Goal: Register for event/course

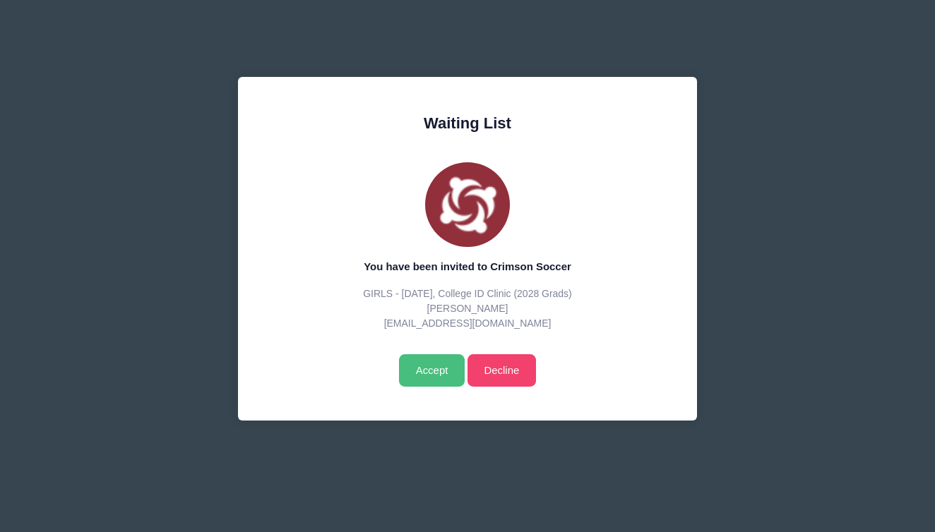
click at [434, 374] on input "Accept" at bounding box center [432, 370] width 66 height 32
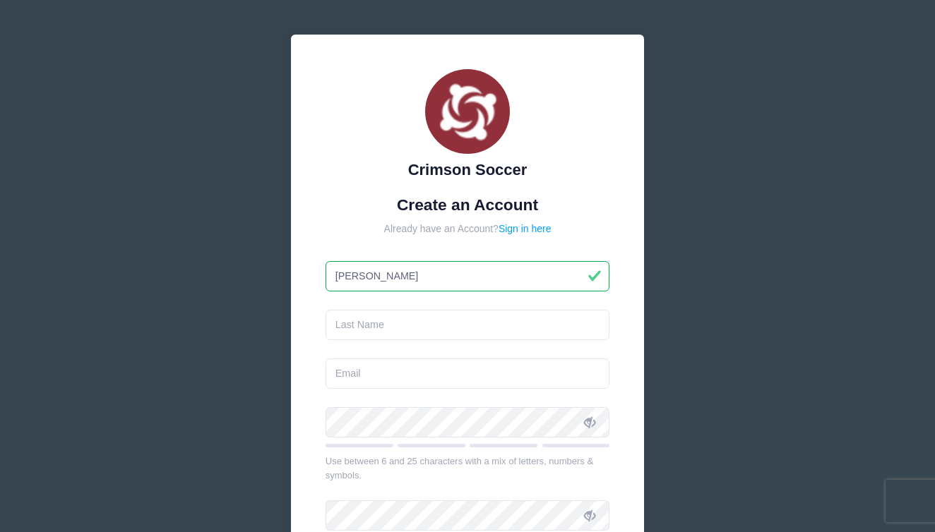
type input "Riley"
type input "Colleran"
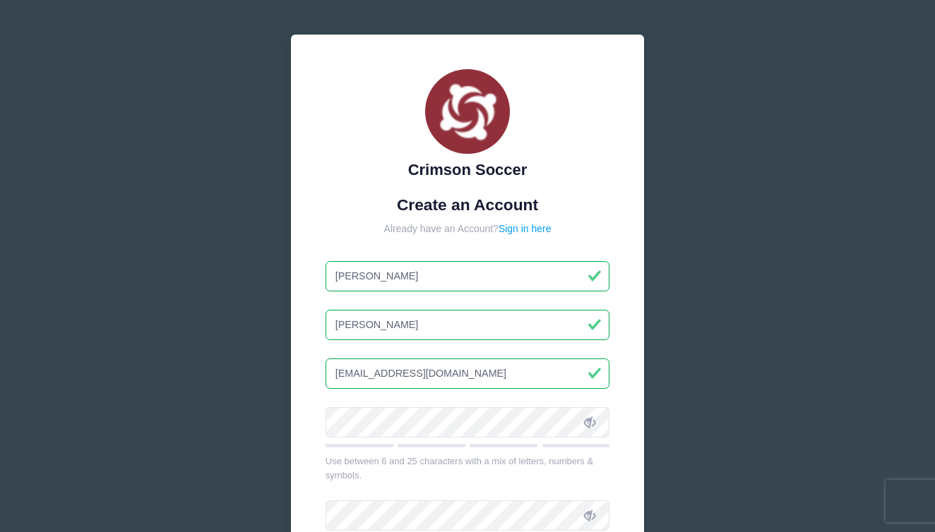
type input "[EMAIL_ADDRESS][DOMAIN_NAME]"
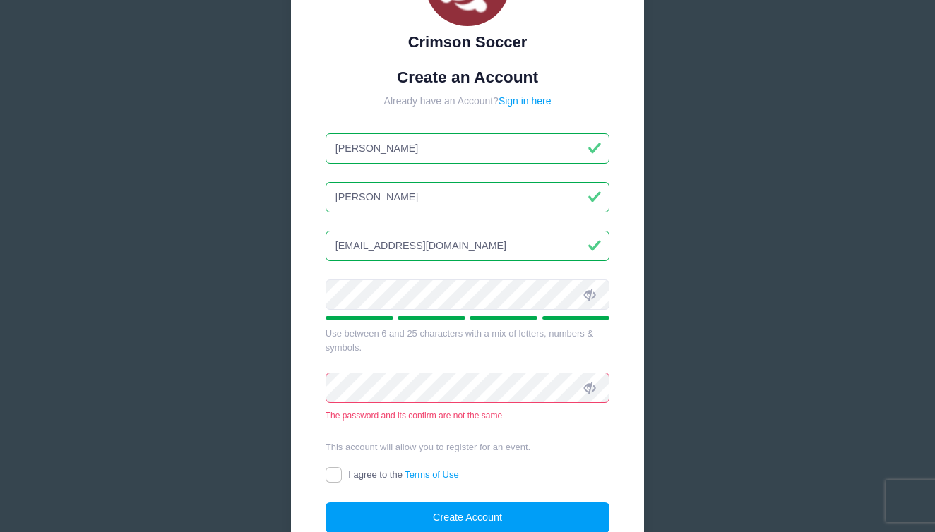
scroll to position [131, 0]
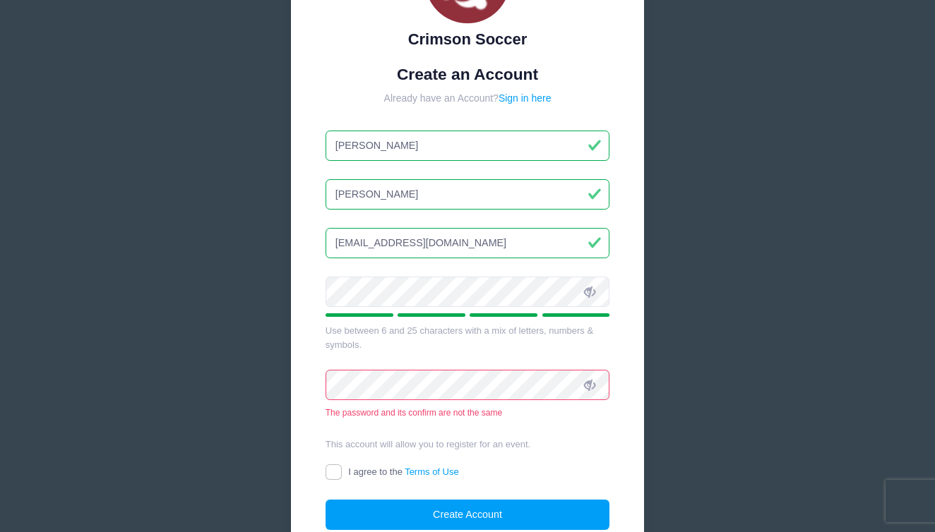
click at [589, 287] on icon at bounding box center [589, 292] width 11 height 11
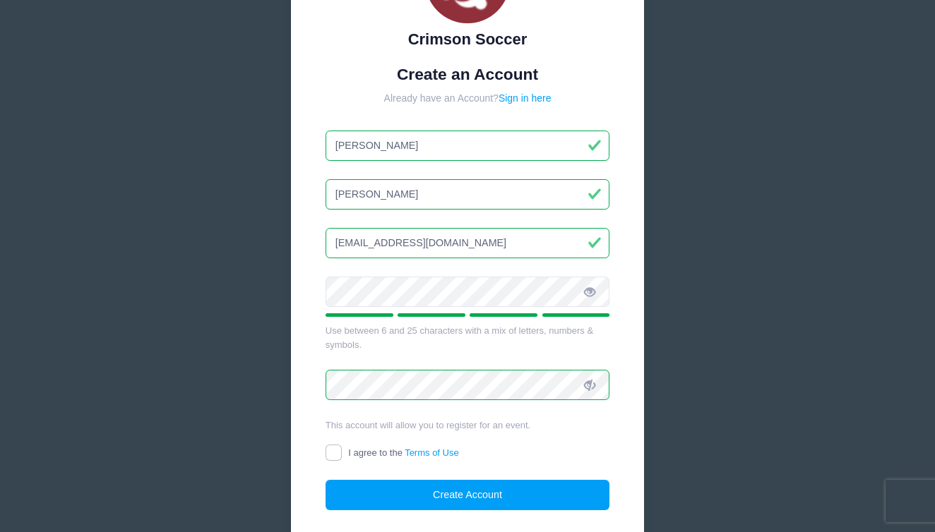
click at [334, 446] on input "I agree to the Terms of Use" at bounding box center [334, 453] width 16 height 16
checkbox input "true"
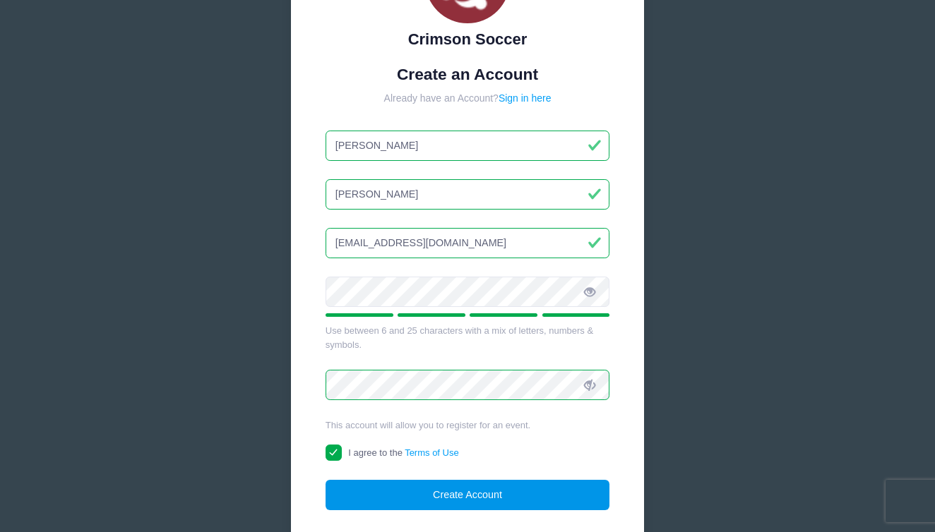
click at [447, 493] on button "Create Account" at bounding box center [468, 495] width 285 height 30
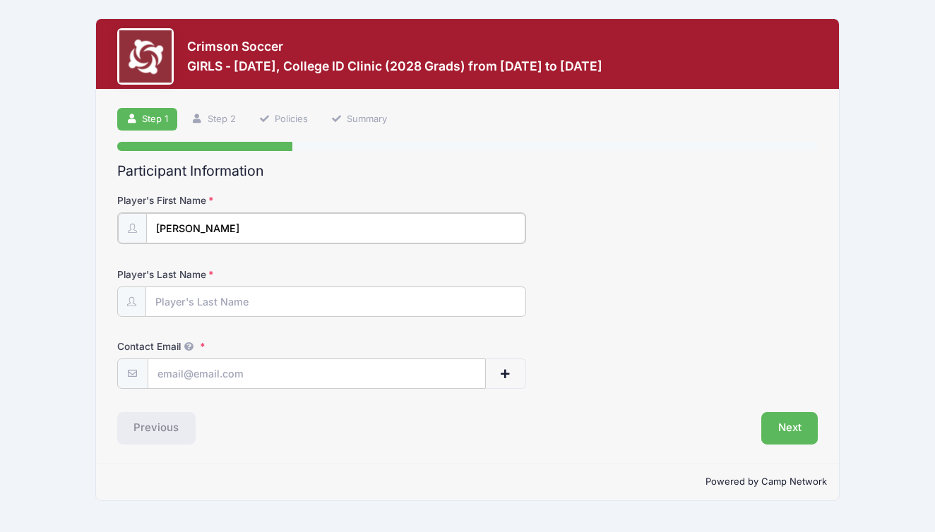
type input "[PERSON_NAME]"
type input "Collera"
type input "Ri"
click at [205, 296] on input "Collera" at bounding box center [335, 301] width 379 height 30
type input "[PERSON_NAME]"
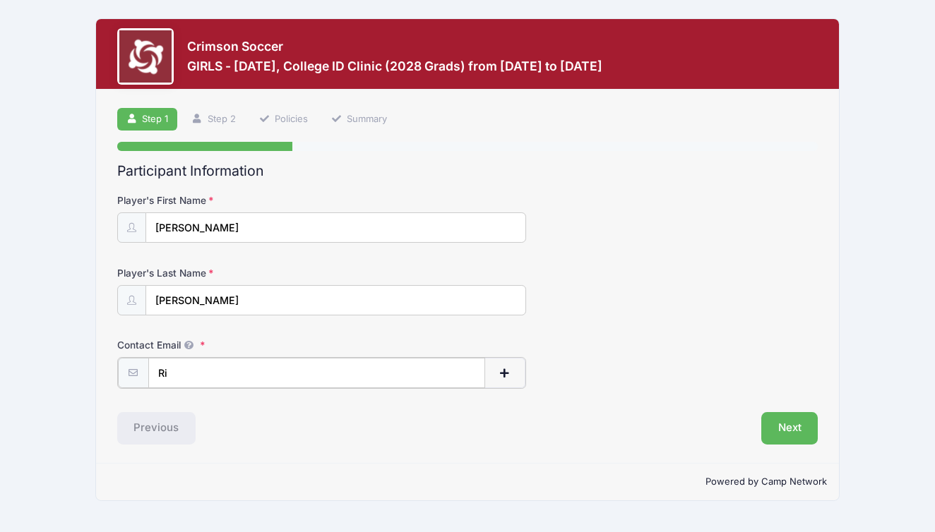
click at [172, 373] on input "Ri" at bounding box center [316, 373] width 337 height 30
type input "[EMAIL_ADDRESS][DOMAIN_NAME]"
click at [782, 426] on button "Next" at bounding box center [789, 427] width 57 height 32
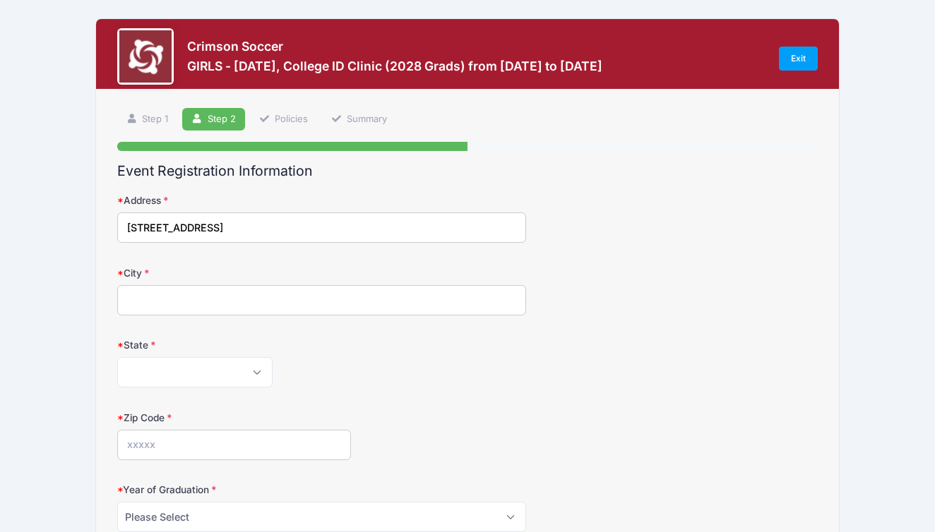
type input "[STREET_ADDRESS]"
type input "Hopkinton"
select select "MA"
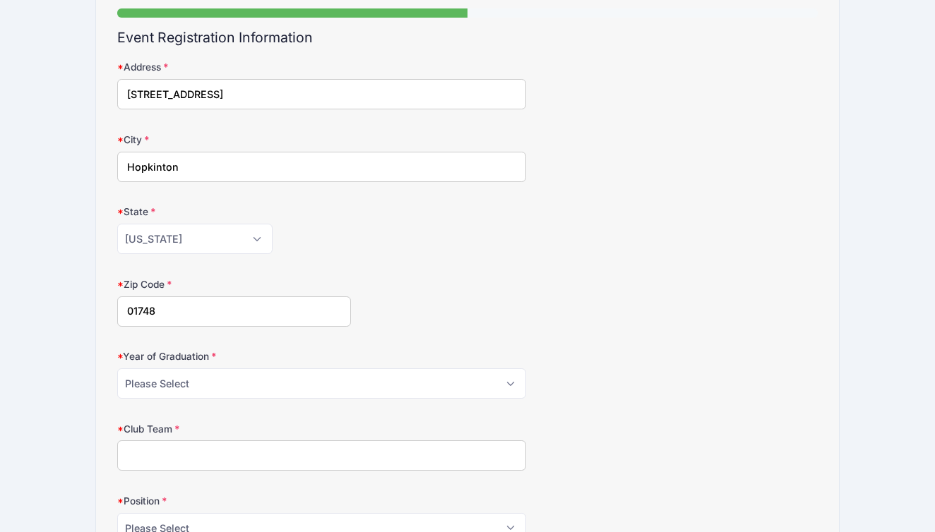
scroll to position [126, 0]
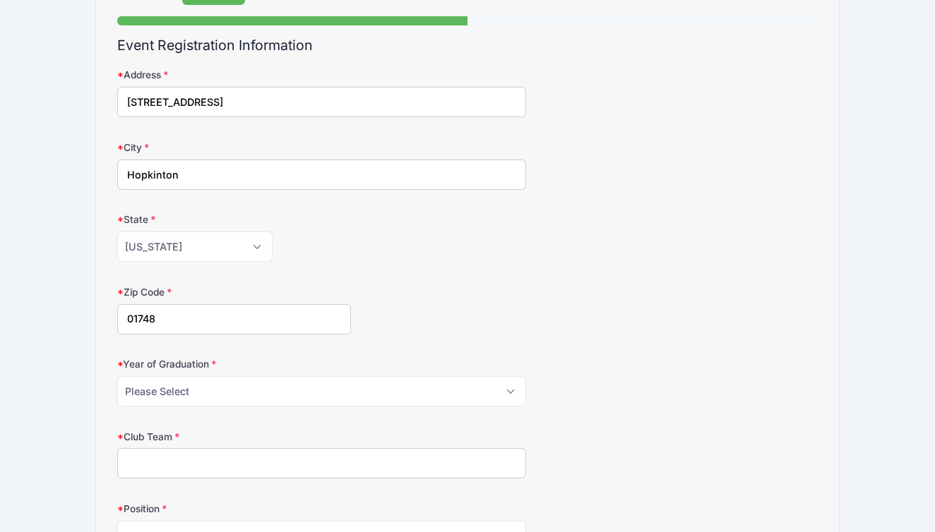
type input "01748"
select select "2028"
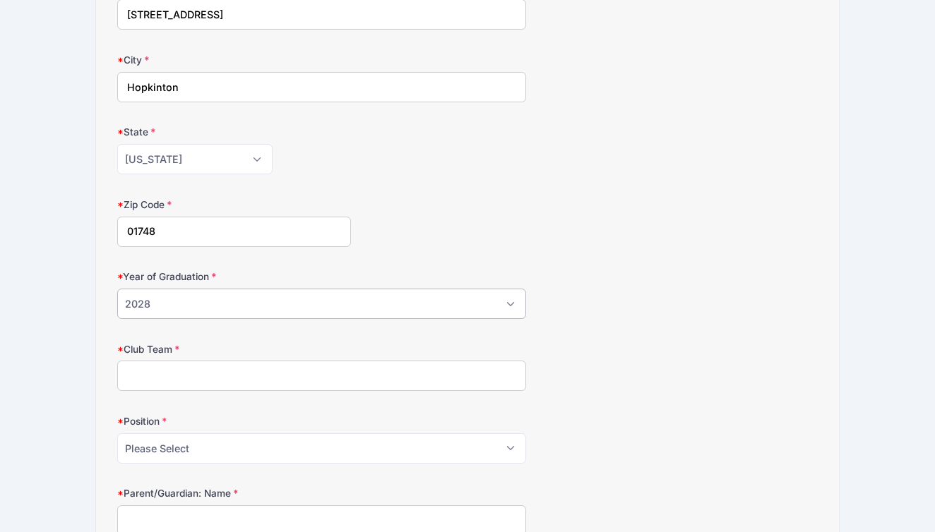
scroll to position [214, 0]
click at [312, 383] on input "Club Team" at bounding box center [321, 375] width 409 height 30
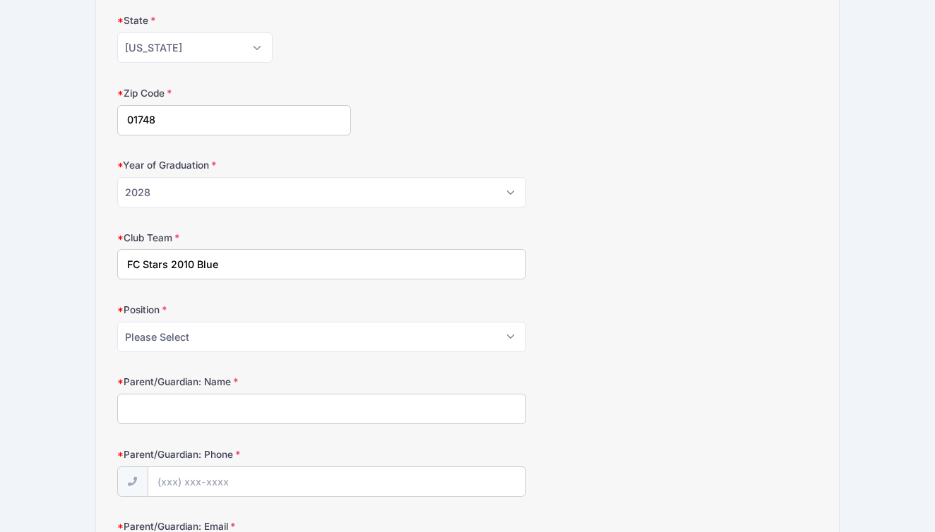
scroll to position [333, 0]
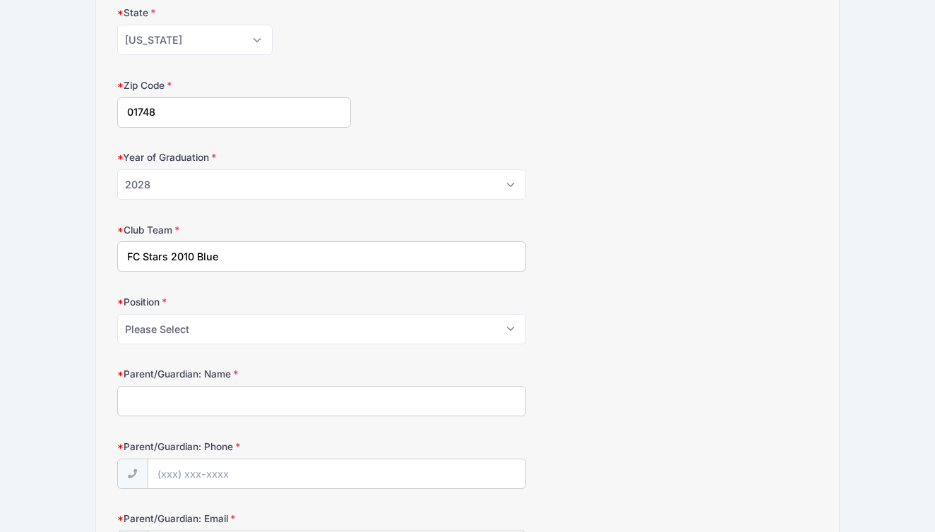
type input "FC Stars 2010 Blue"
select select "Fwd"
type input "[PERSON_NAME]"
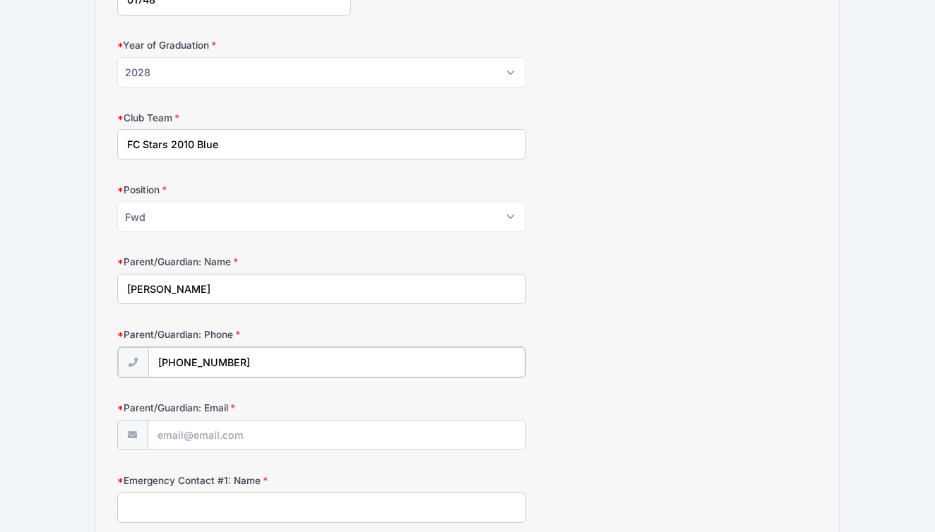
scroll to position [512, 0]
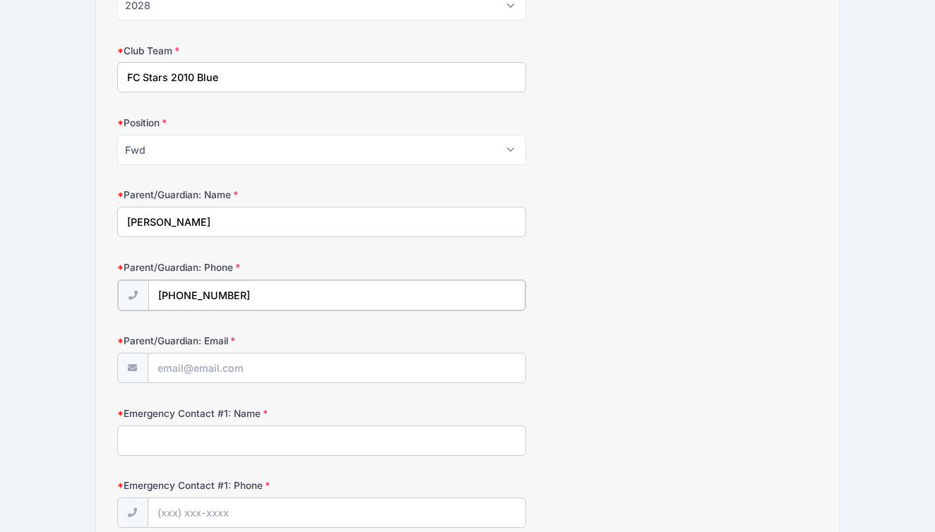
type input "[PHONE_NUMBER]"
type input "[EMAIL_ADDRESS][DOMAIN_NAME]"
type input "M"
type input "L"
type input "[PERSON_NAME]"
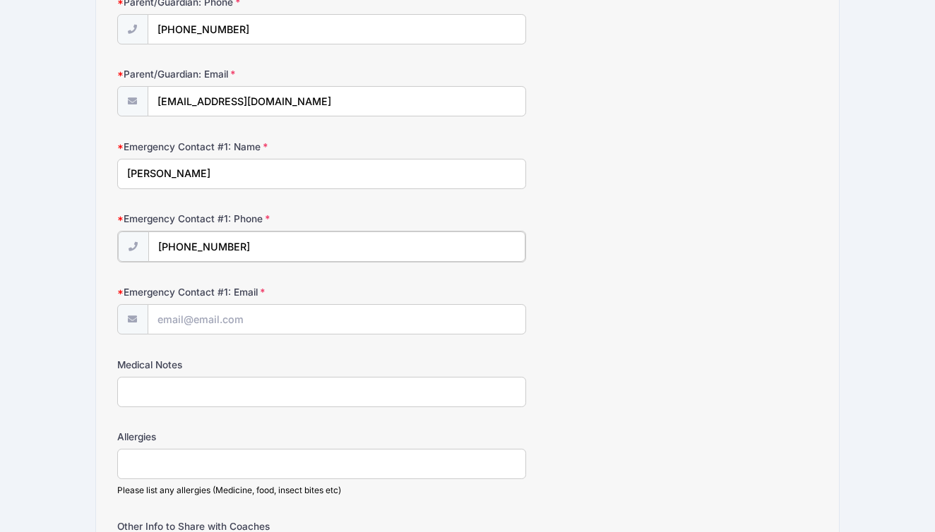
scroll to position [780, 0]
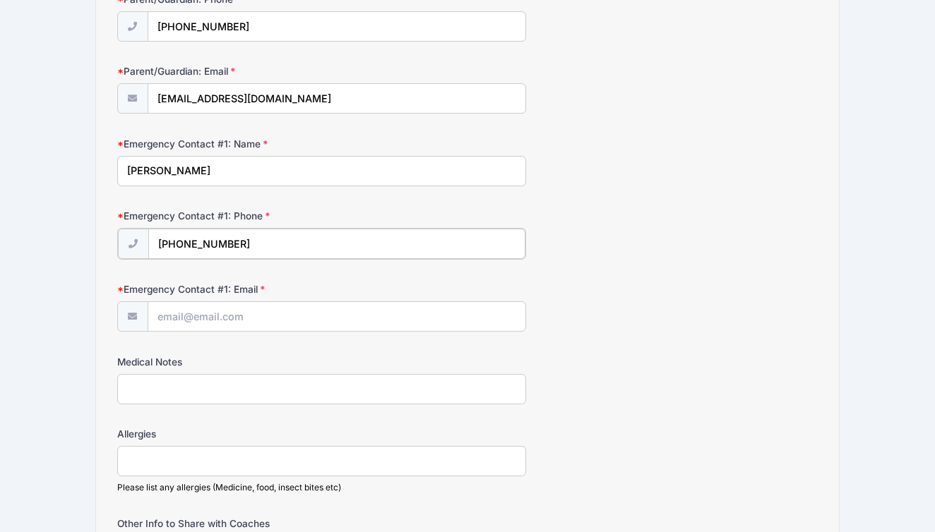
type input "[PHONE_NUMBER]"
type input "[PERSON_NAME][EMAIL_ADDRESS][PERSON_NAME][DOMAIN_NAME]"
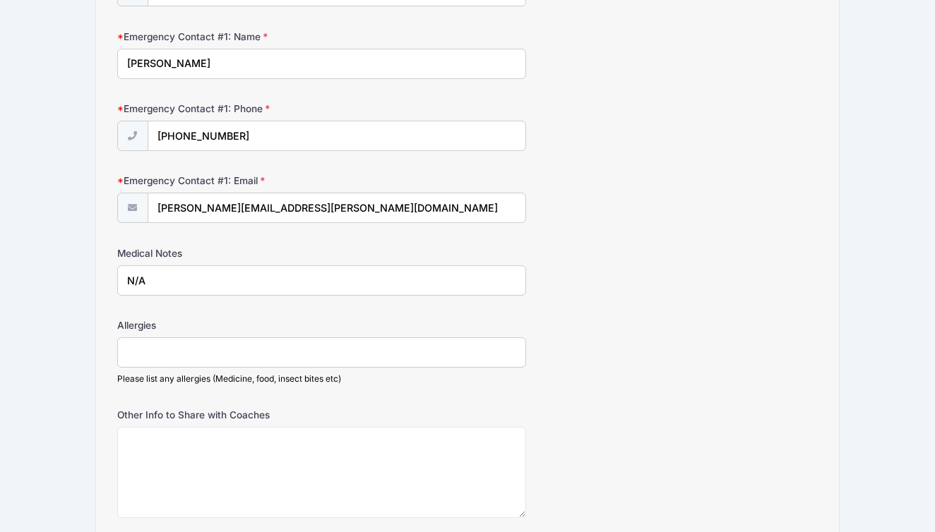
scroll to position [888, 0]
type input "N/A"
click at [189, 348] on input "Allergies" at bounding box center [321, 352] width 409 height 30
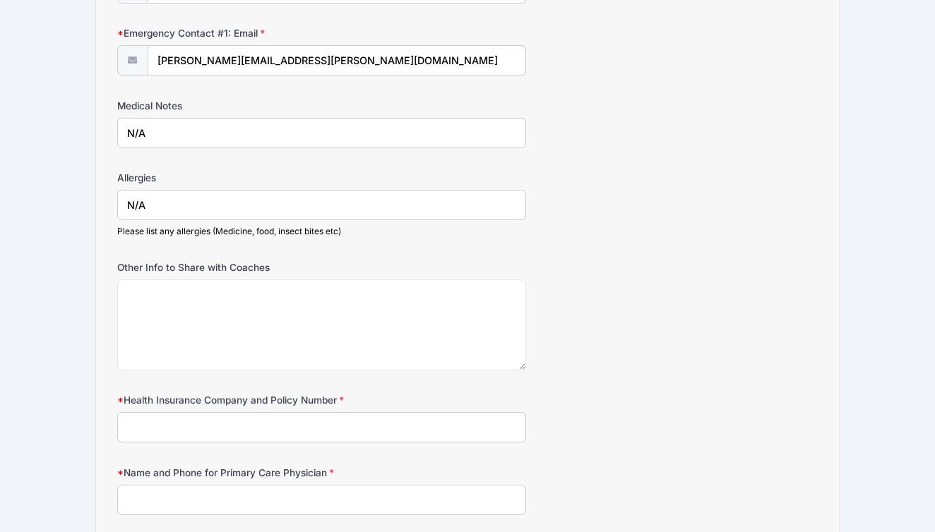
scroll to position [1037, 0]
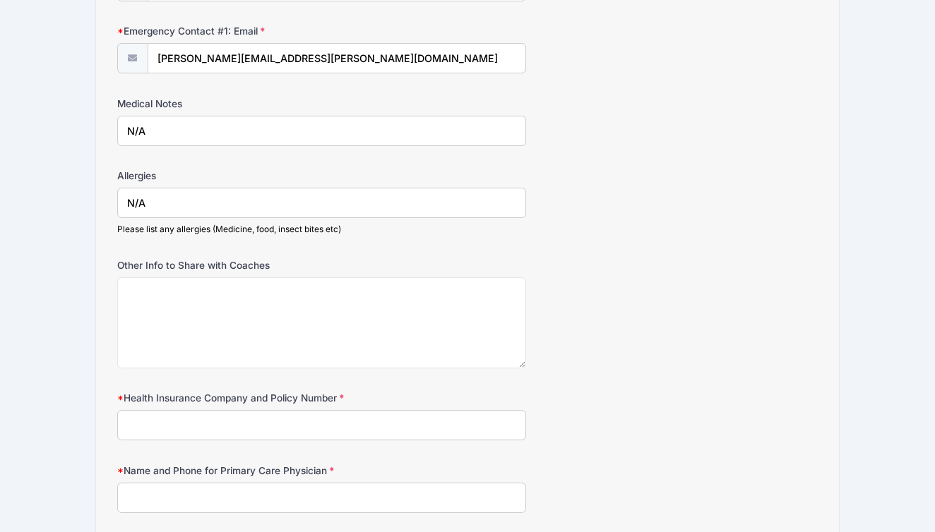
type input "N/A"
click at [206, 293] on textarea "Other Info to Share with Coaches" at bounding box center [321, 323] width 409 height 91
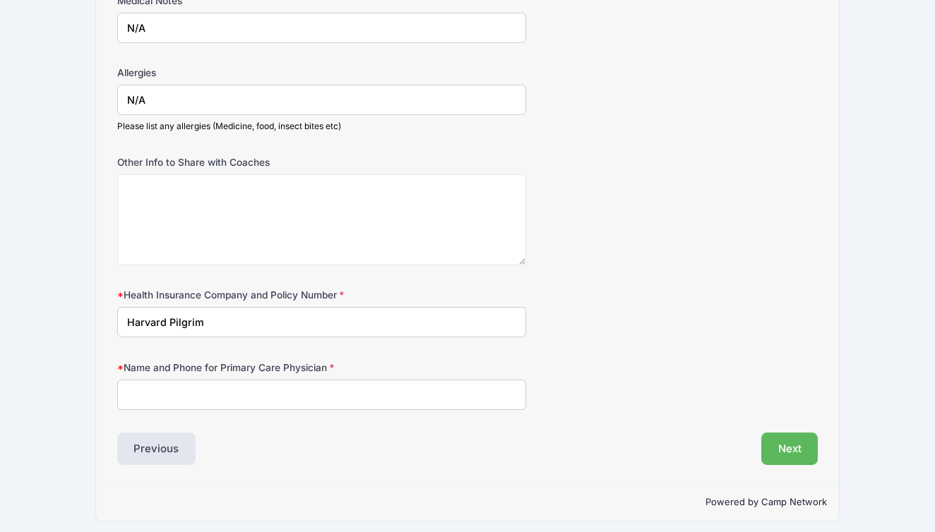
scroll to position [1140, 0]
type input "Harvard Pilgrim"
type input "[PERSON_NAME]"
click at [275, 218] on textarea "Other Info to Share with Coaches" at bounding box center [321, 220] width 409 height 91
click at [230, 310] on input "Harvard Pilgrim" at bounding box center [321, 323] width 409 height 30
